Goal: Complete application form

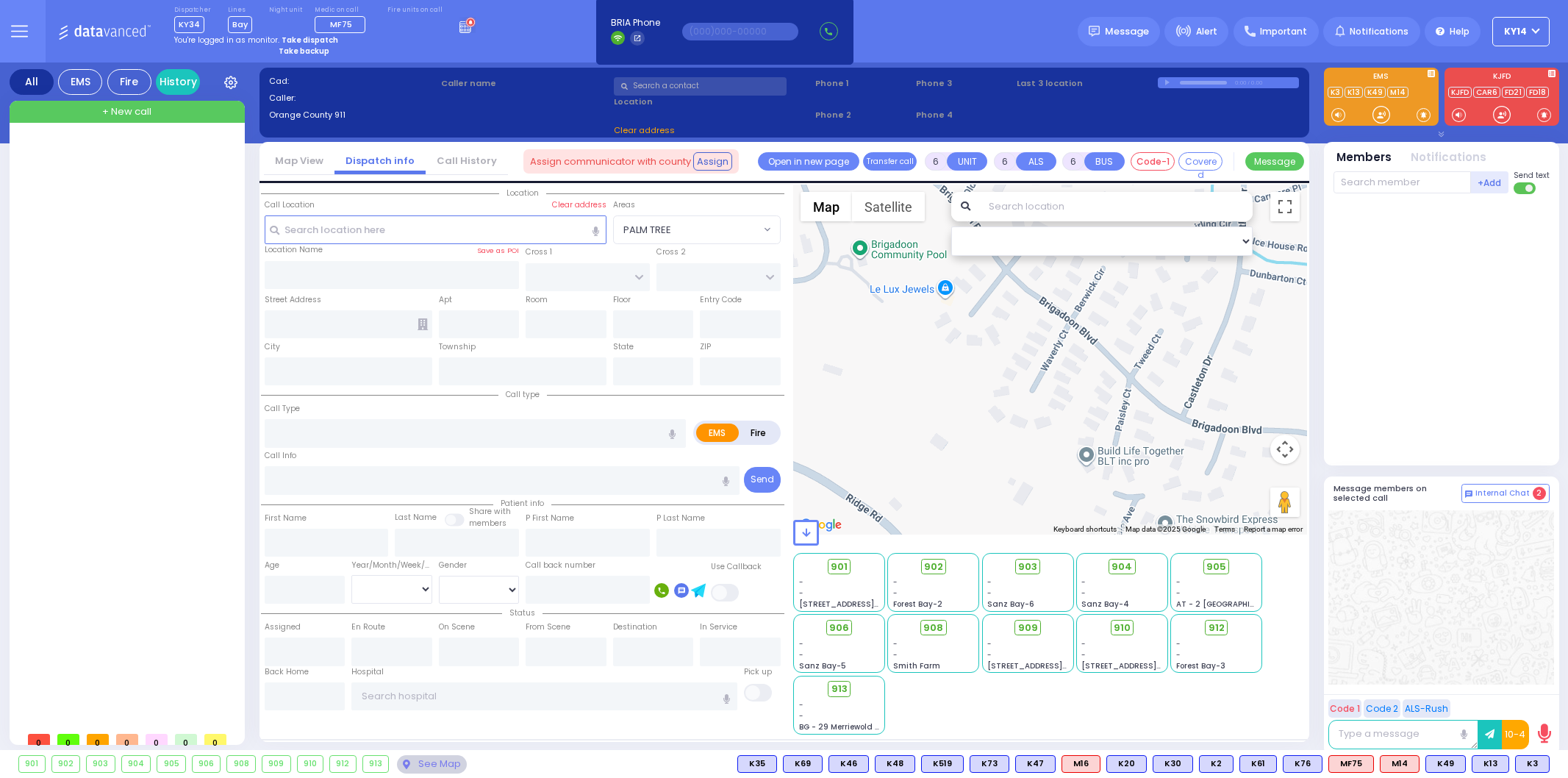
select select
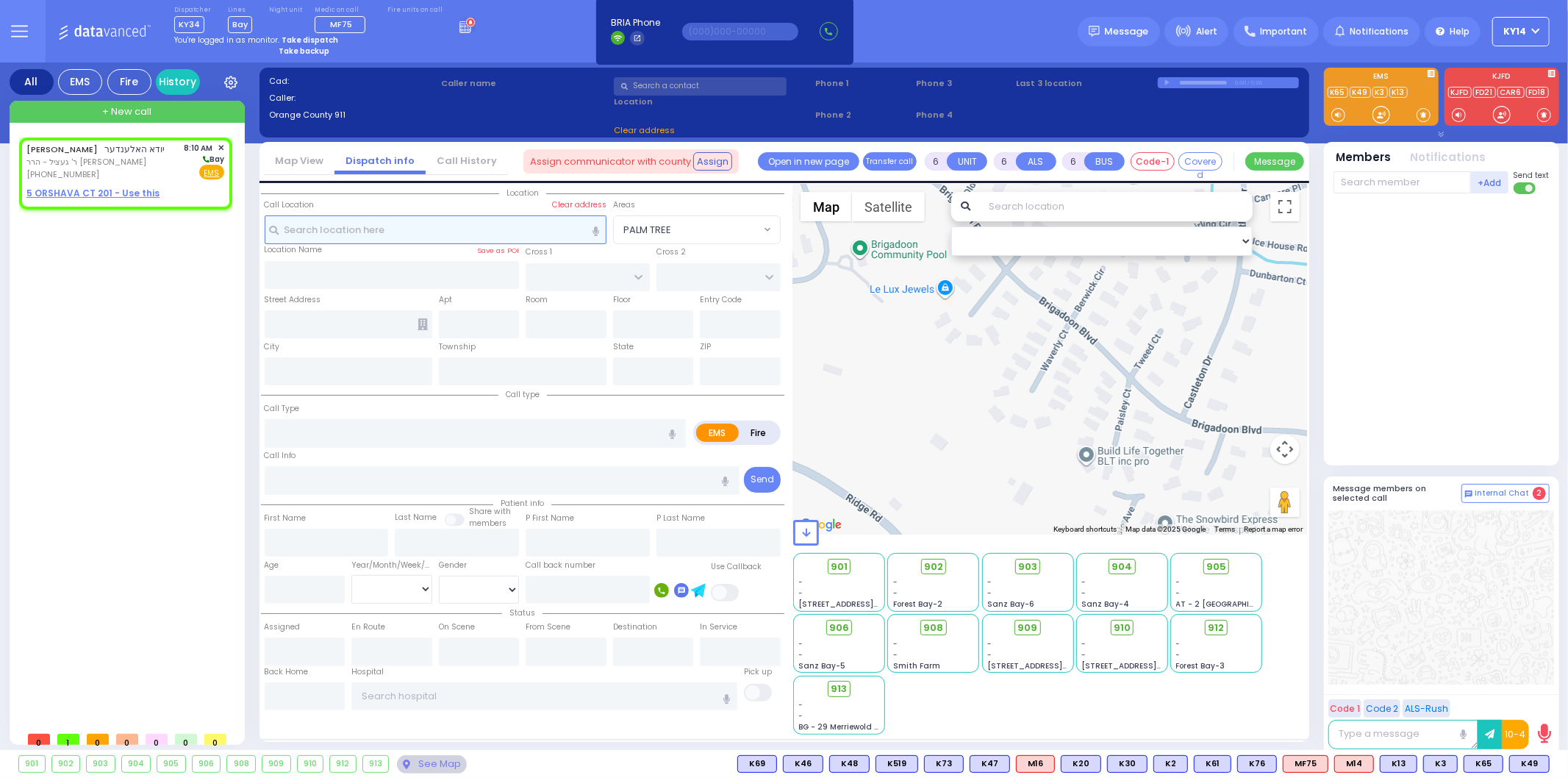
type input "2"
type input "1"
select select
radio input "true"
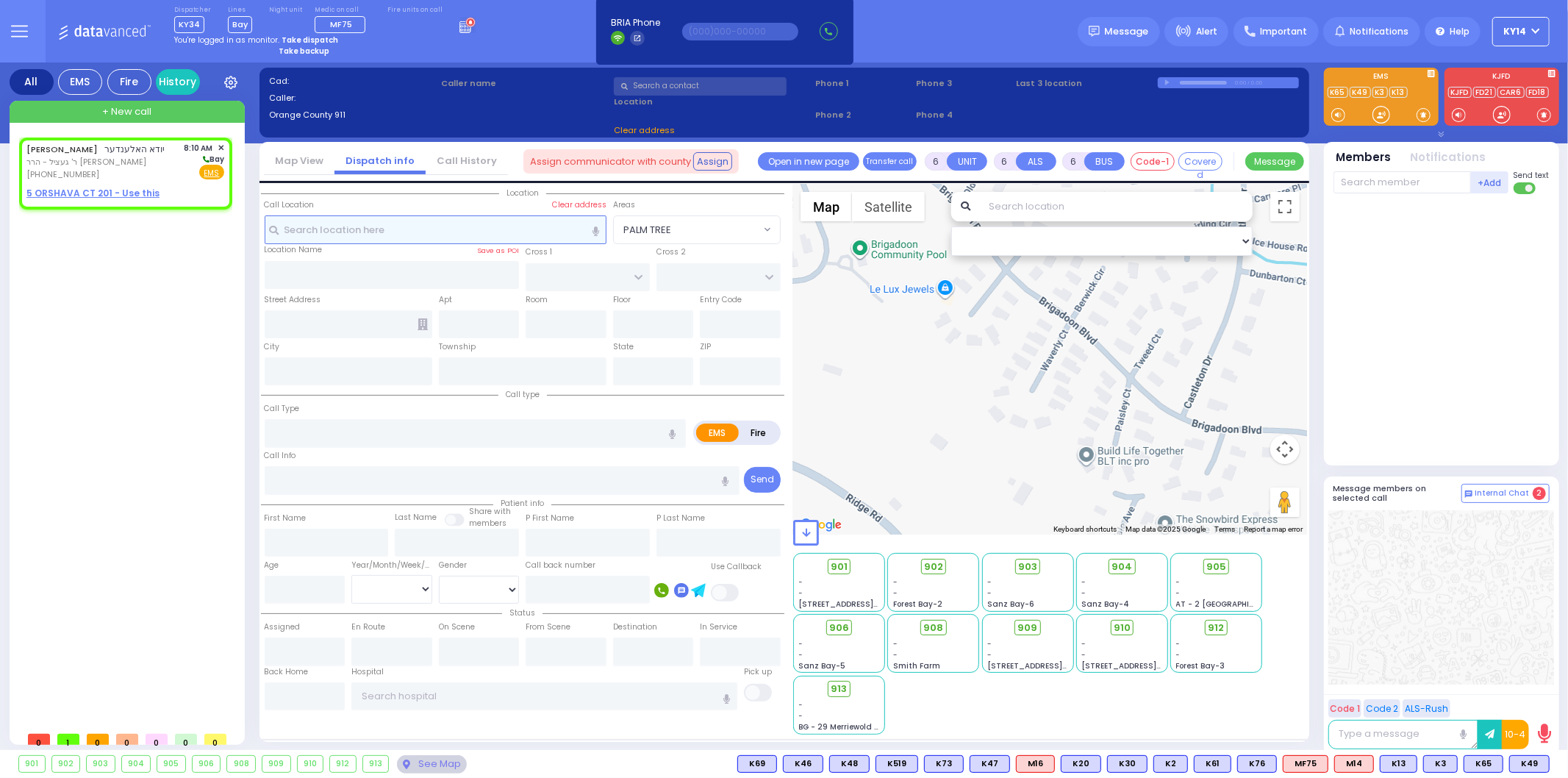
type input "YIDA"
type input "[PERSON_NAME]"
select select
type input "08:10"
select select "Hatzalah Garages"
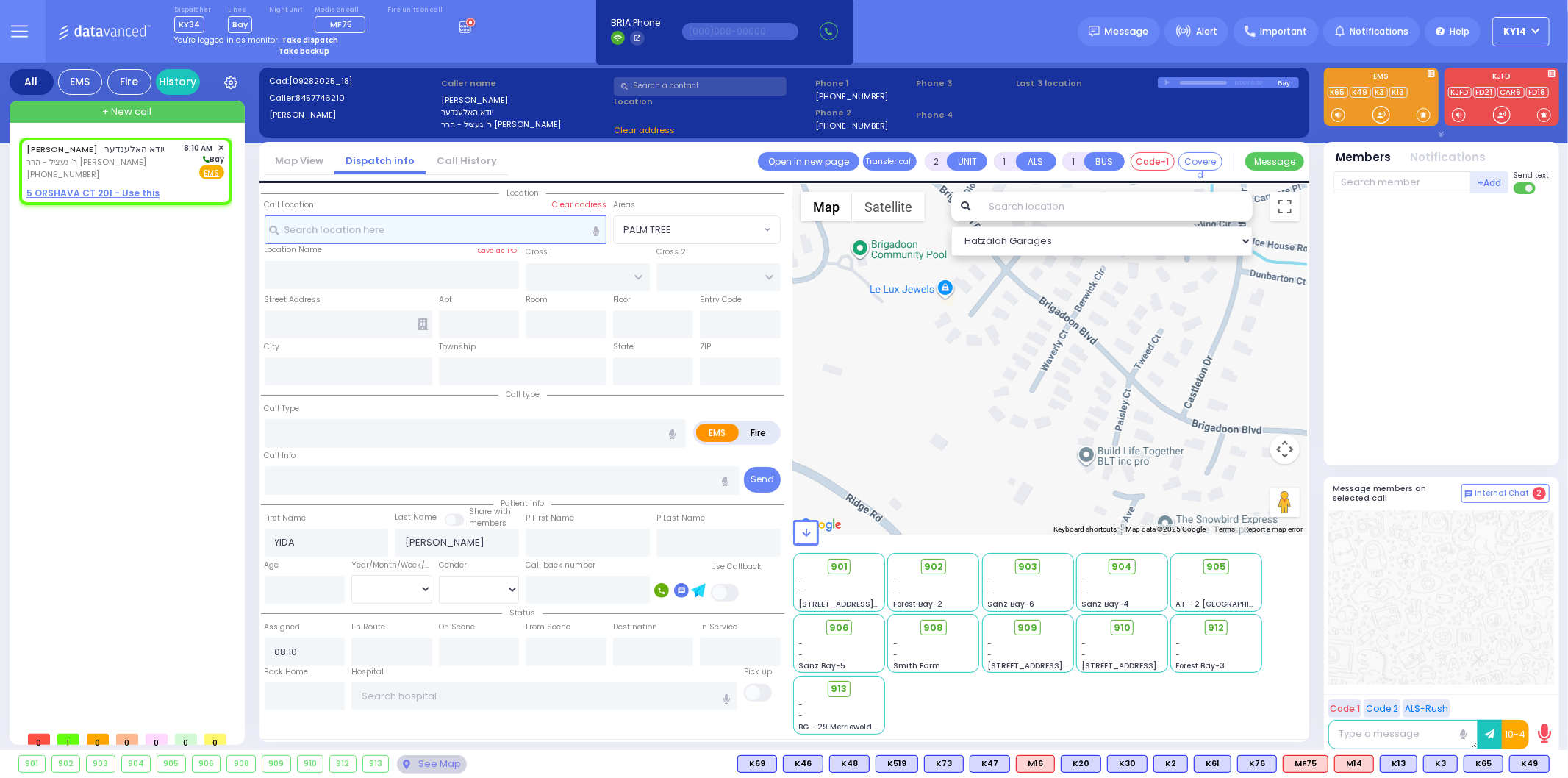
select select
radio input "true"
select select
select select "Hatzalah Garages"
select select
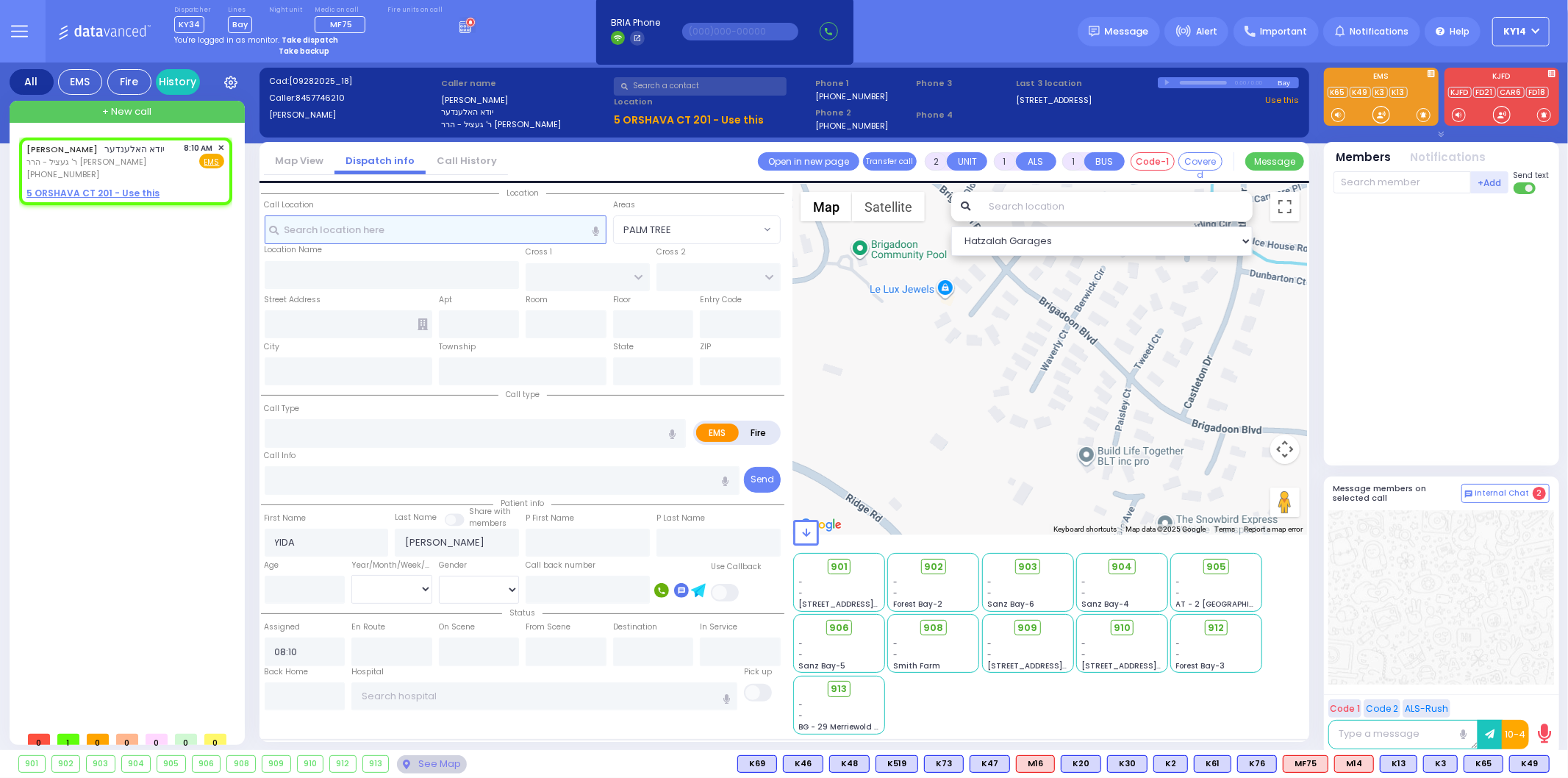
radio input "true"
select select
select select "Hatzalah Garages"
